Goal: Information Seeking & Learning: Stay updated

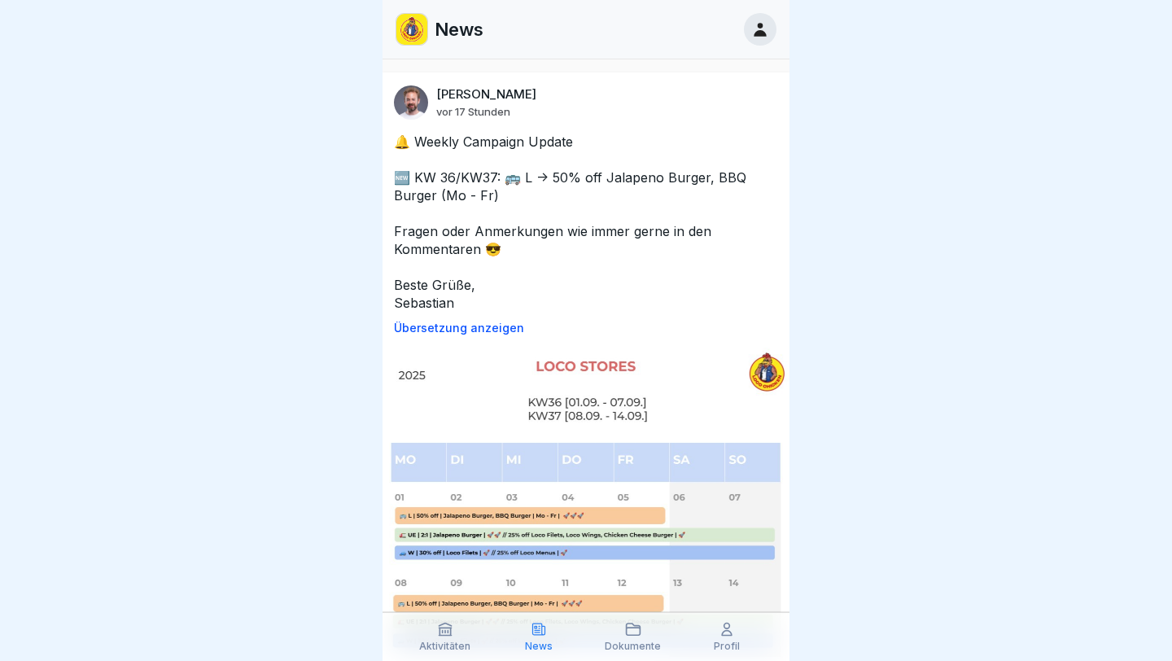
scroll to position [1948, 0]
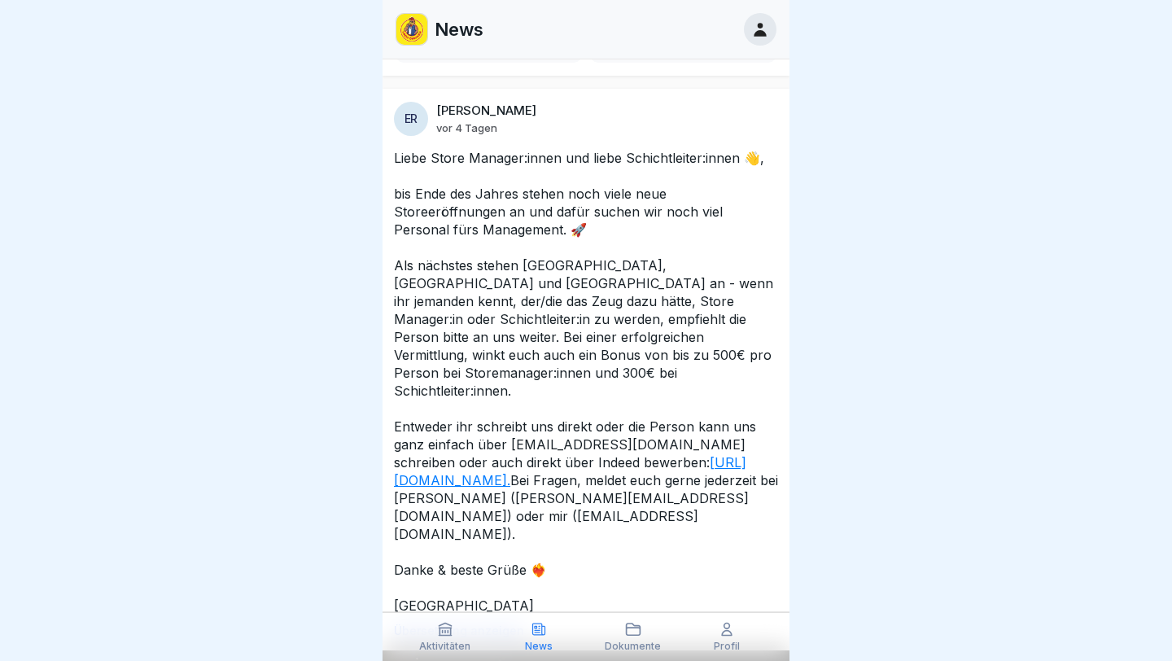
click at [471, 560] on p "Liebe Store Manager:innen und liebe Schichtleiter:innen 👋, bis Ende des Jahres …" at bounding box center [586, 382] width 384 height 466
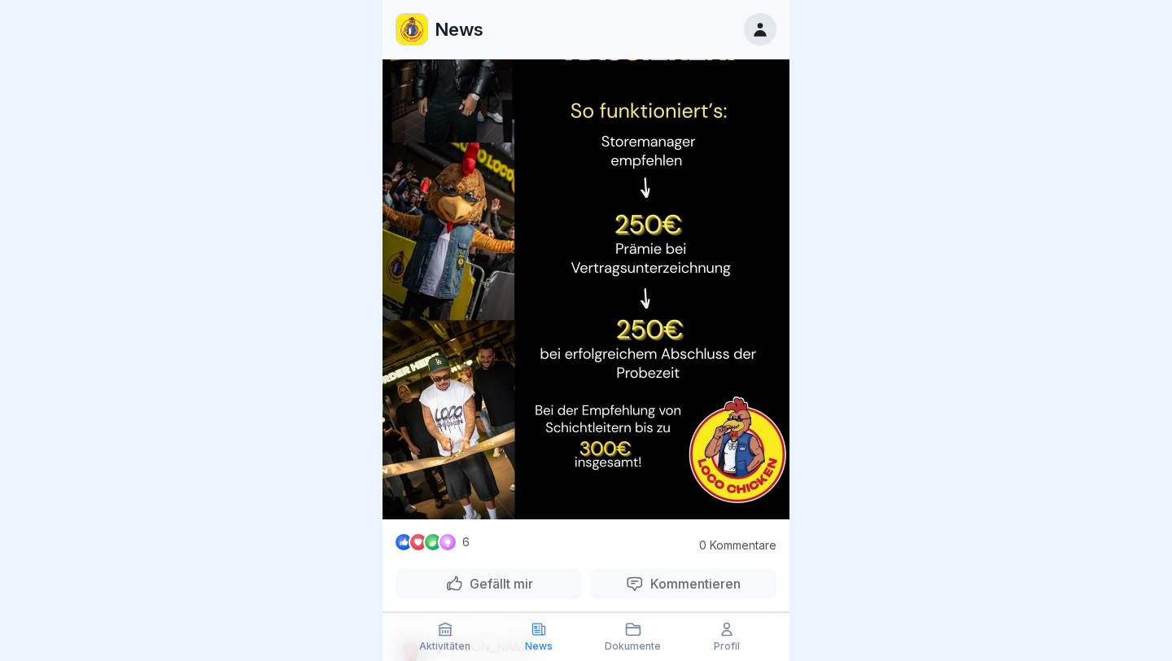
scroll to position [2652, 0]
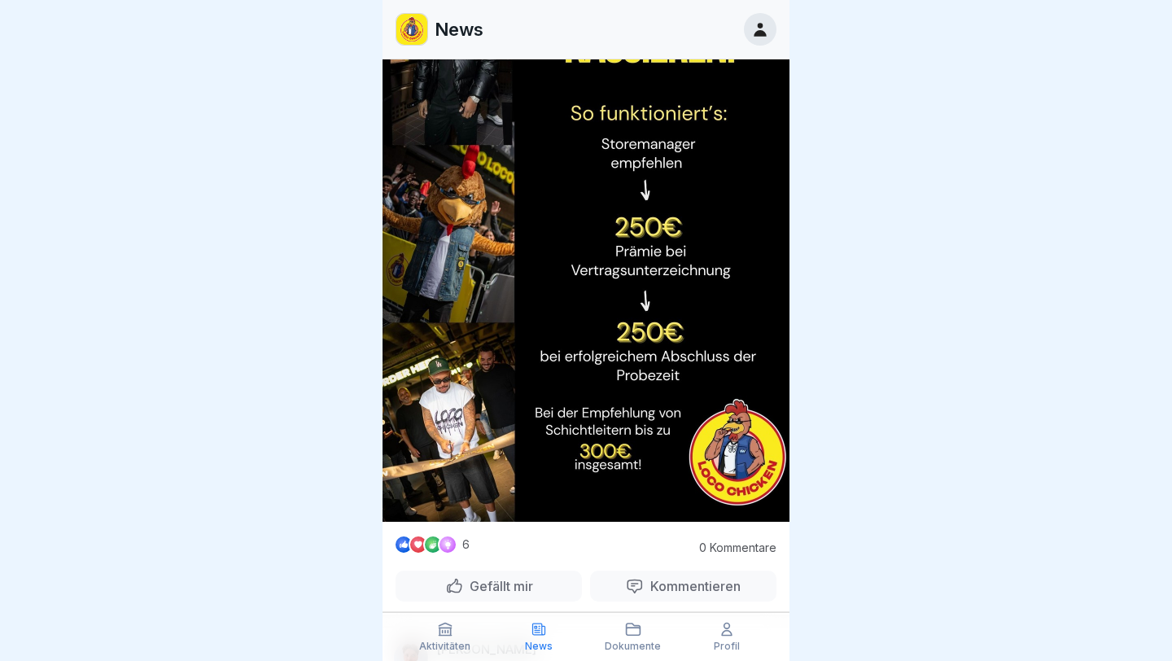
click at [513, 578] on p "Gefällt mir" at bounding box center [498, 586] width 70 height 16
click at [509, 578] on p "Gefällt mir" at bounding box center [498, 586] width 70 height 16
click at [489, 578] on p "Gefällt mir" at bounding box center [498, 586] width 70 height 16
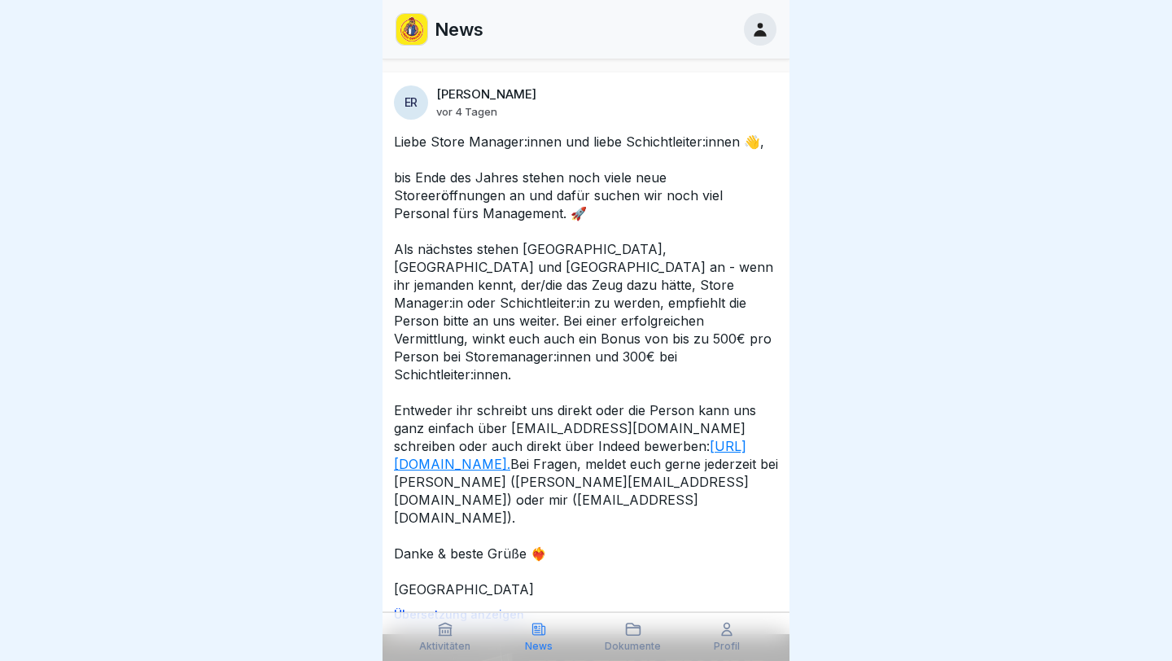
scroll to position [1985, 0]
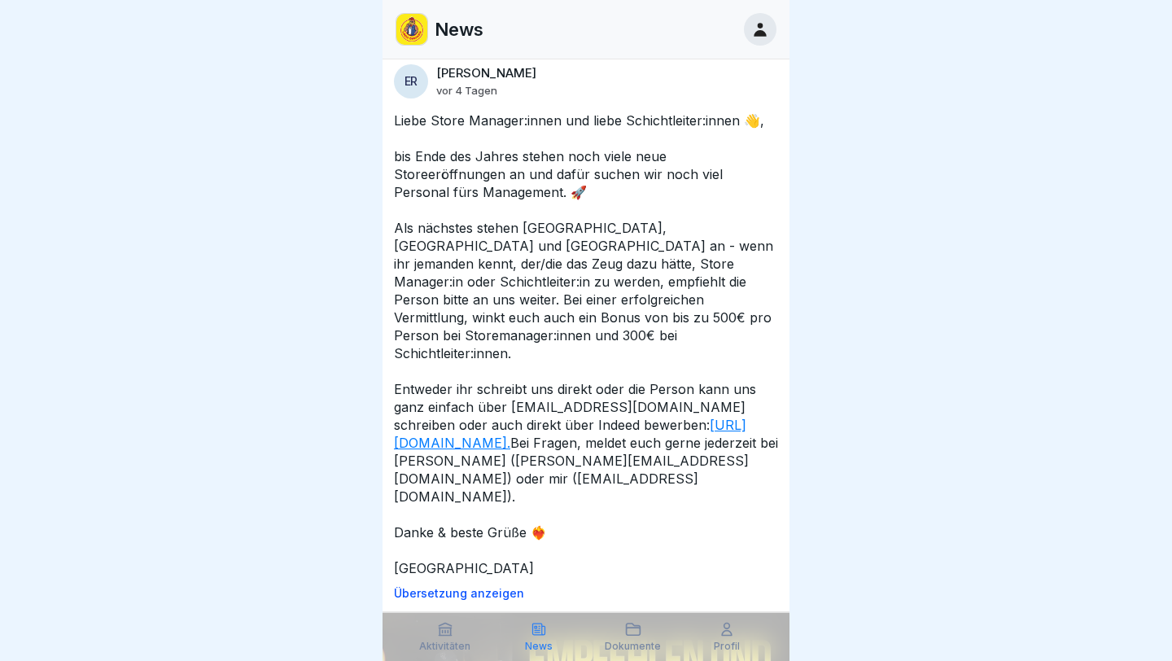
drag, startPoint x: 435, startPoint y: 540, endPoint x: 402, endPoint y: 122, distance: 419.6
click at [402, 122] on p "Liebe Store Manager:innen und liebe Schichtleiter:innen 👋, bis Ende des Jahres …" at bounding box center [586, 345] width 384 height 466
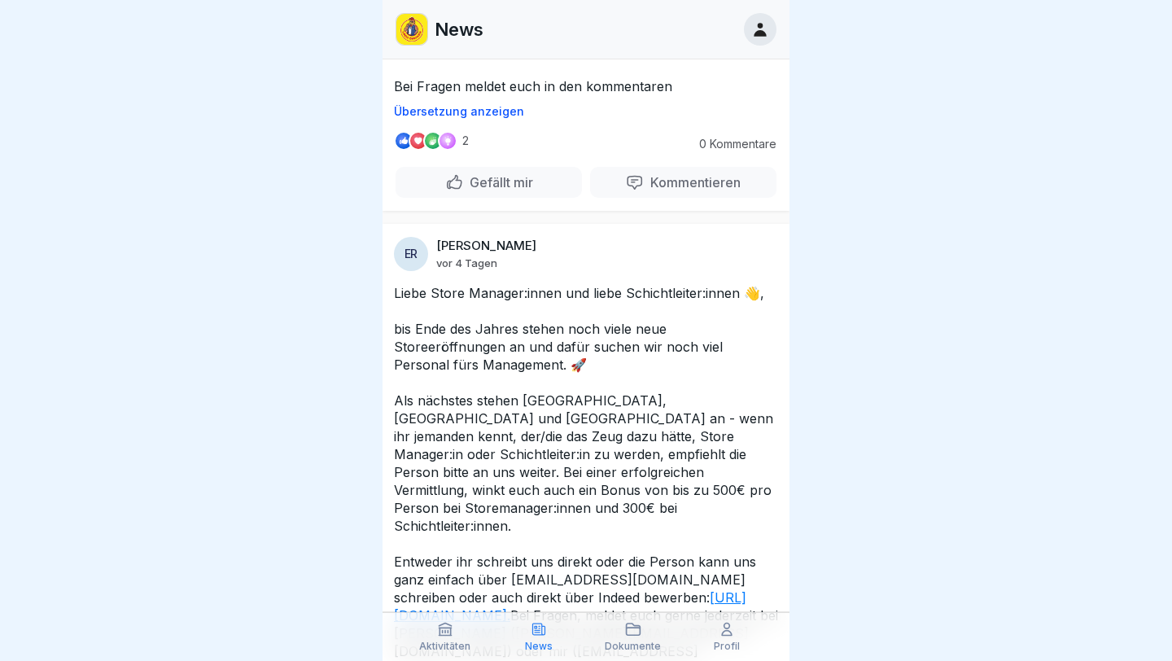
scroll to position [1801, 0]
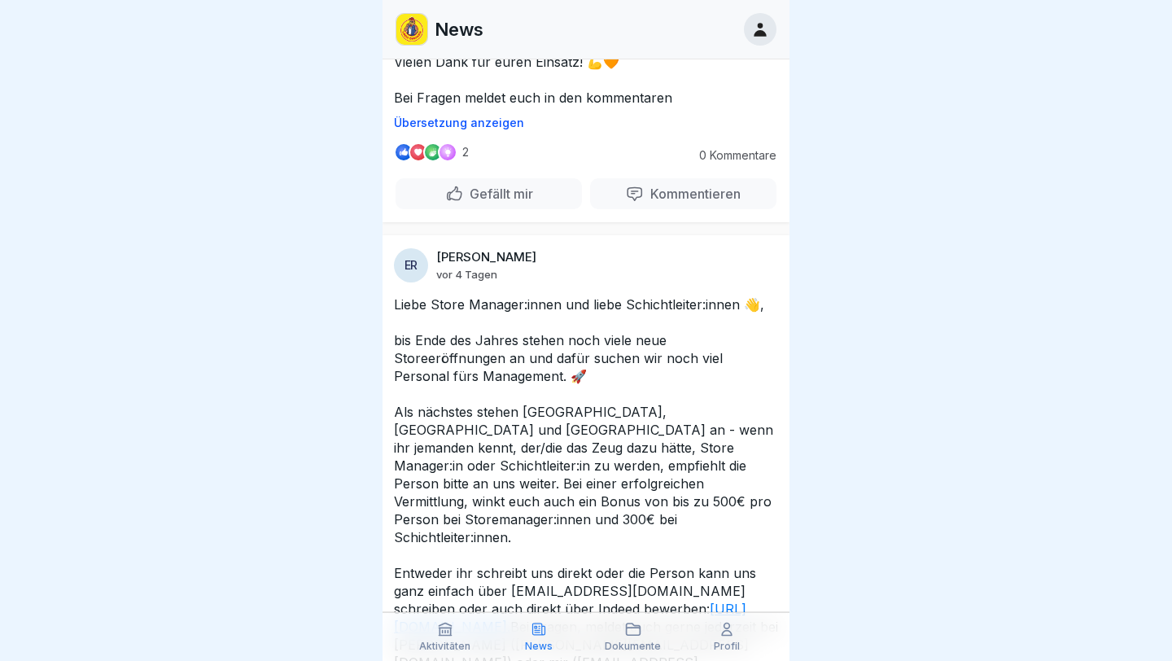
click at [711, 234] on div "[PERSON_NAME] vor 18 Stunden 🔔 Weekly Campaign Update 🆕 KW 36/KW37: 🚌 L -> 50% …" at bounding box center [586, 359] width 407 height 601
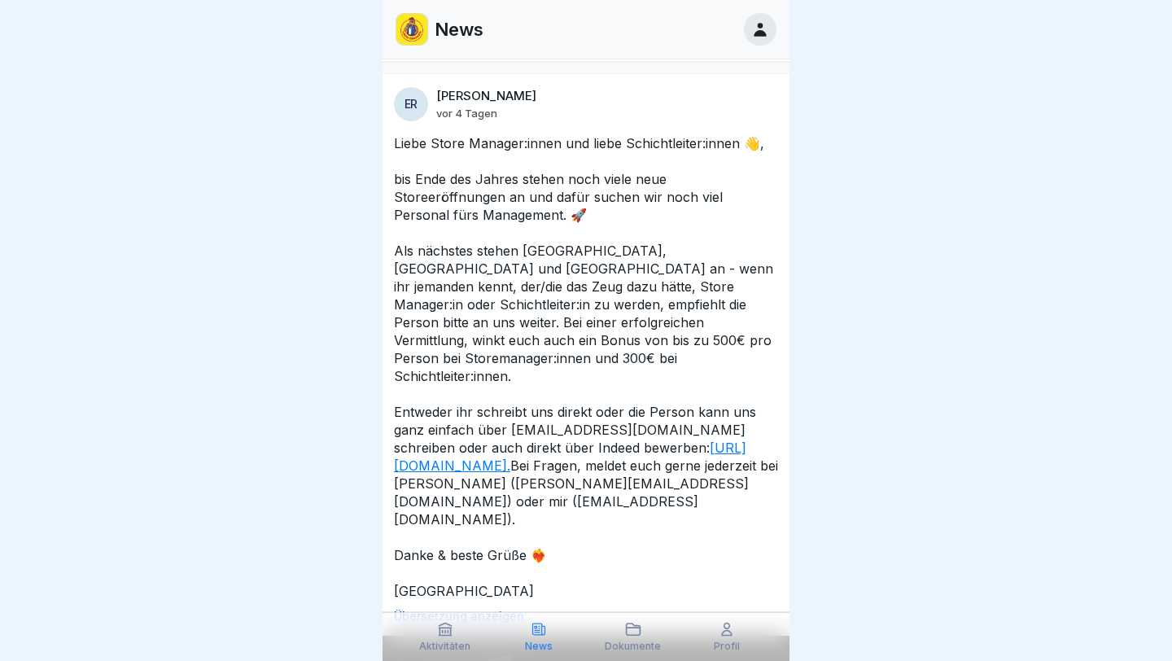
scroll to position [1961, 0]
drag, startPoint x: 435, startPoint y: 555, endPoint x: 407, endPoint y: 281, distance: 275.7
click at [407, 281] on p "Liebe Store Manager:innen und liebe Schichtleiter:innen 👋, bis Ende des Jahres …" at bounding box center [586, 369] width 384 height 466
click at [395, 140] on p "Liebe Store Manager:innen und liebe Schichtleiter:innen 👋, bis Ende des Jahres …" at bounding box center [586, 369] width 384 height 466
click at [406, 147] on p "Liebe Store Manager:innen und liebe Schichtleiter:innen 👋, bis Ende des Jahres …" at bounding box center [586, 369] width 384 height 466
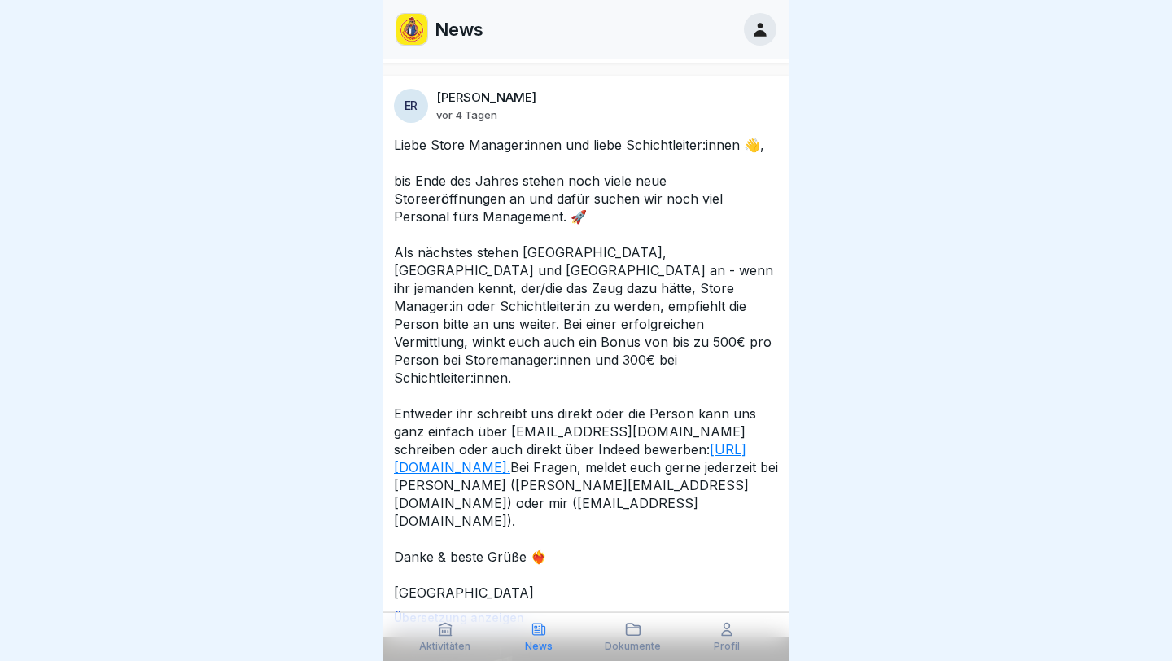
click at [406, 147] on p "Liebe Store Manager:innen und liebe Schichtleiter:innen 👋, bis Ende des Jahres …" at bounding box center [586, 369] width 384 height 466
